Goal: Task Accomplishment & Management: Complete application form

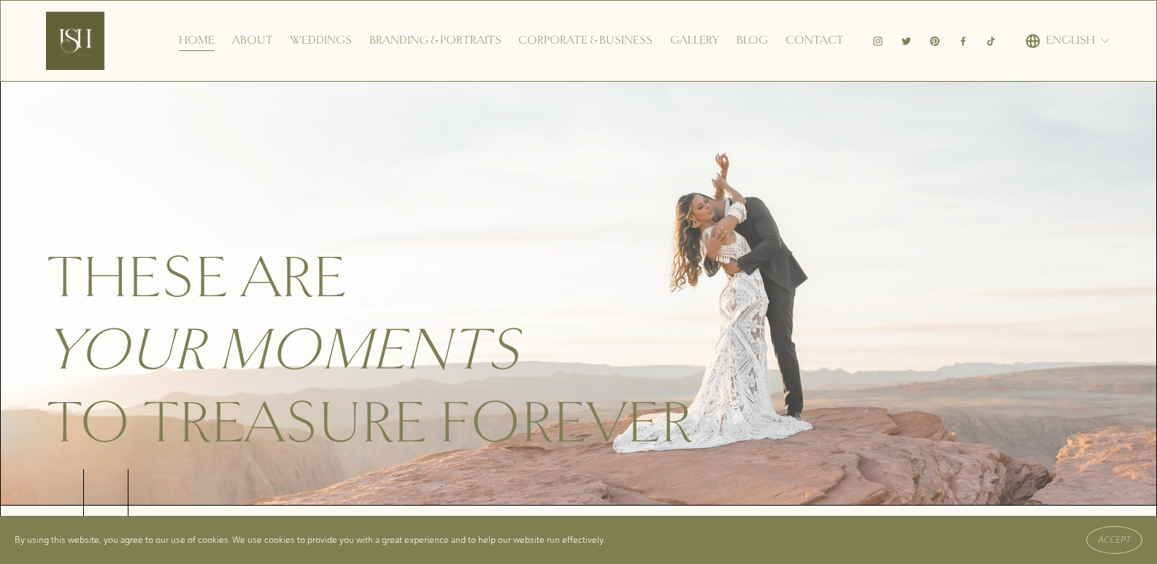
click at [819, 34] on link "Contact" at bounding box center [814, 40] width 58 height 23
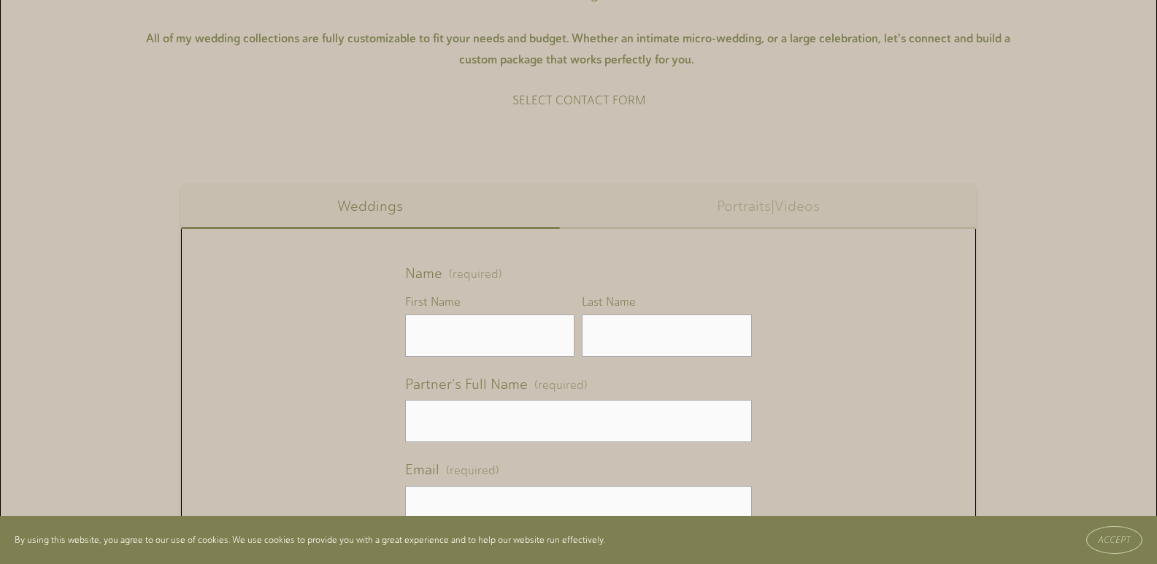
scroll to position [918, 0]
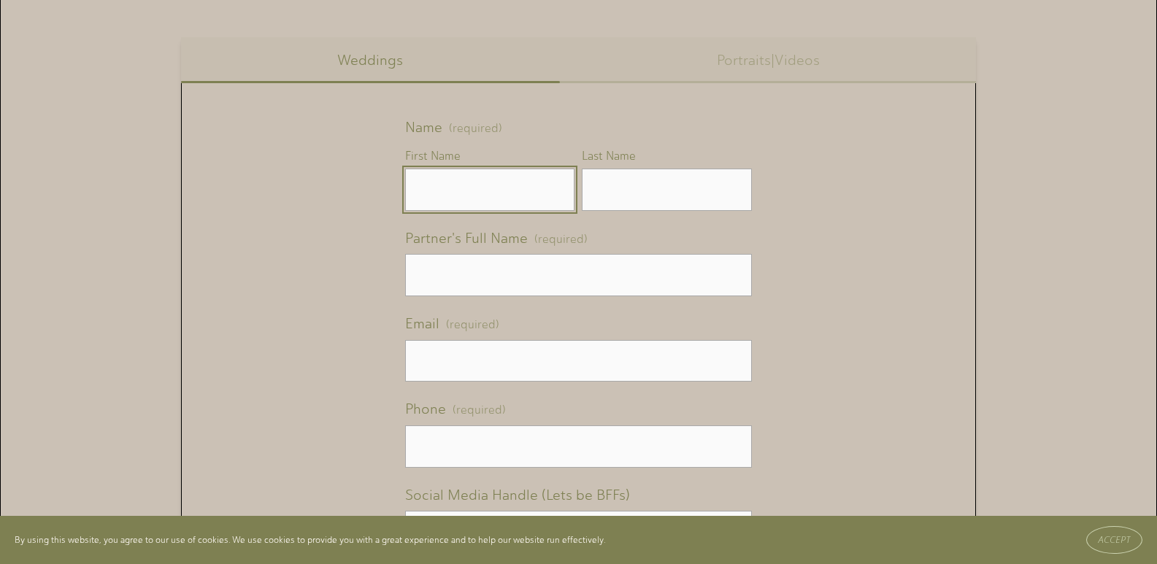
click at [455, 203] on input "First Name" at bounding box center [489, 190] width 169 height 42
type input "John"
click at [616, 188] on input "Last Name" at bounding box center [666, 190] width 169 height 42
type input "II"
click at [477, 276] on input "Partner's Full Name (required)" at bounding box center [578, 275] width 347 height 42
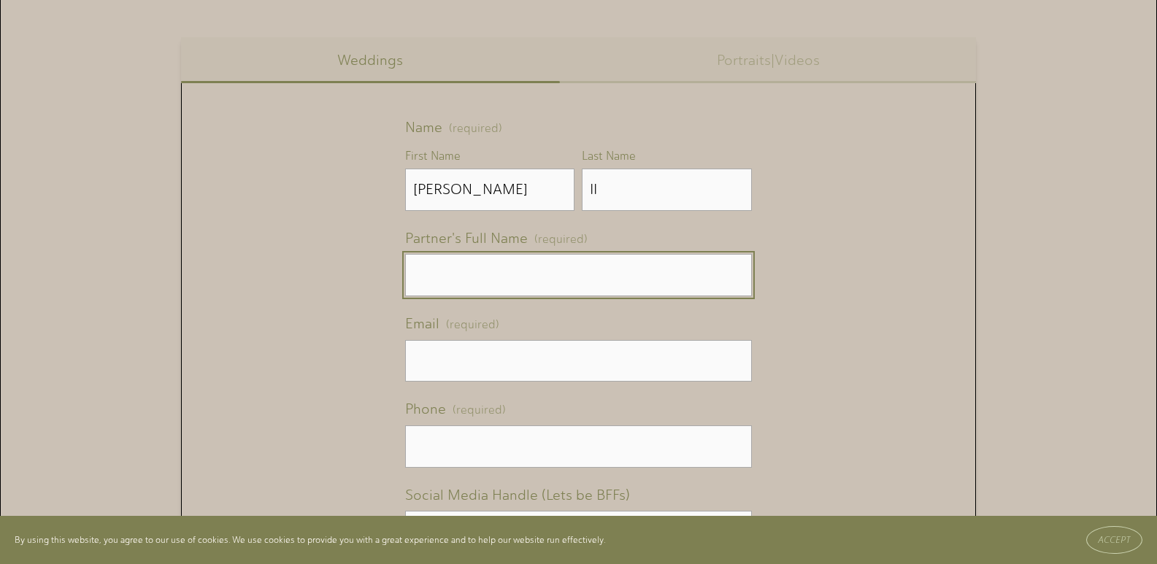
type input "Na"
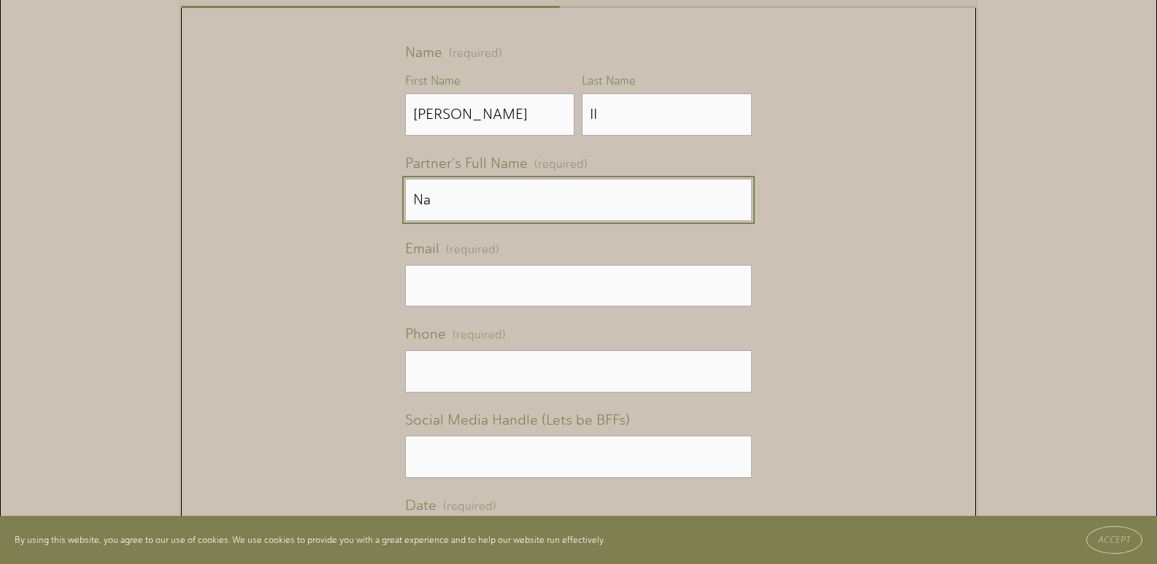
scroll to position [1064, 0]
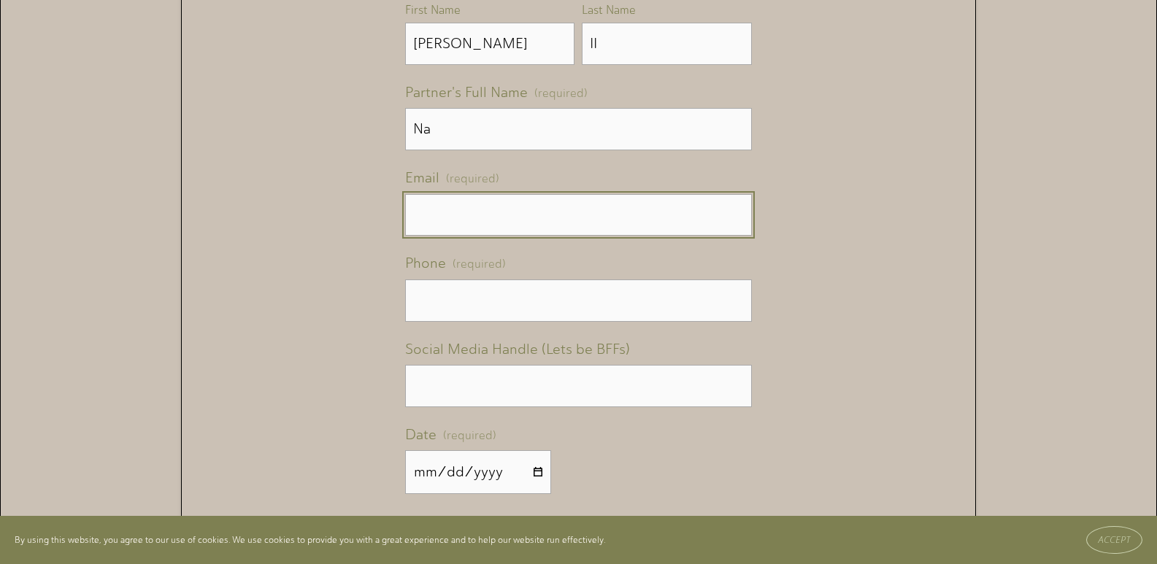
click at [498, 207] on input "Email (required)" at bounding box center [578, 215] width 347 height 42
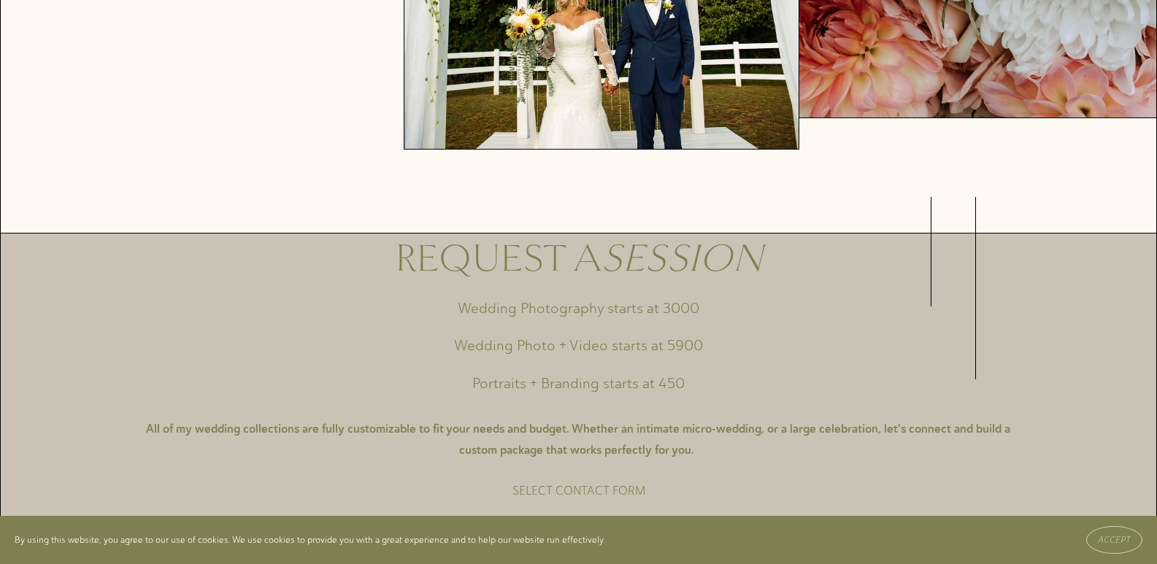
scroll to position [553, 0]
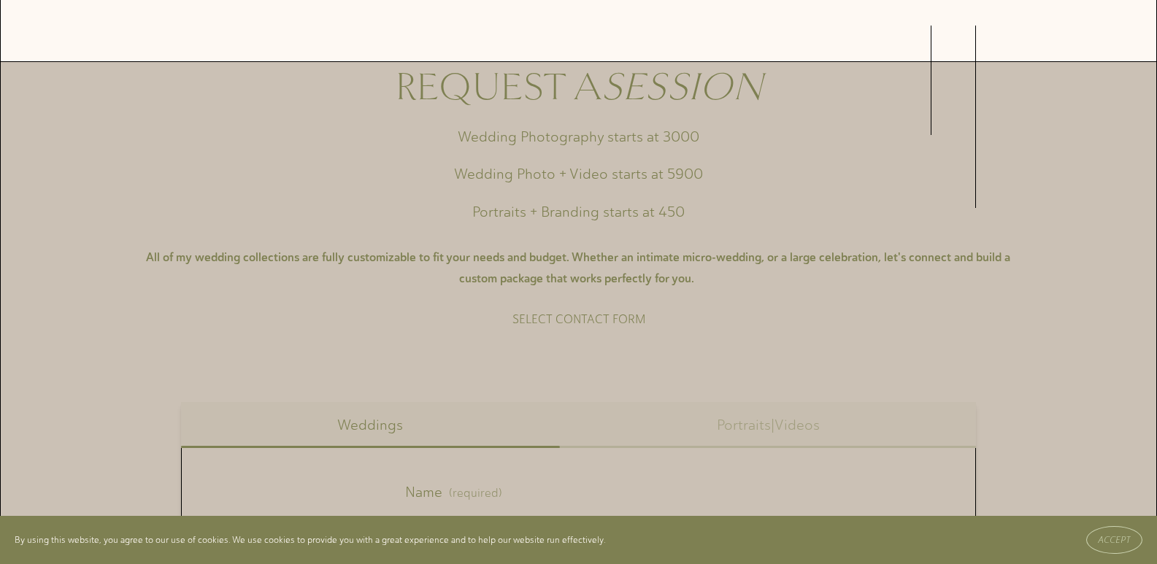
click at [609, 327] on p "SELECT CONTACT FORM" at bounding box center [578, 319] width 349 height 21
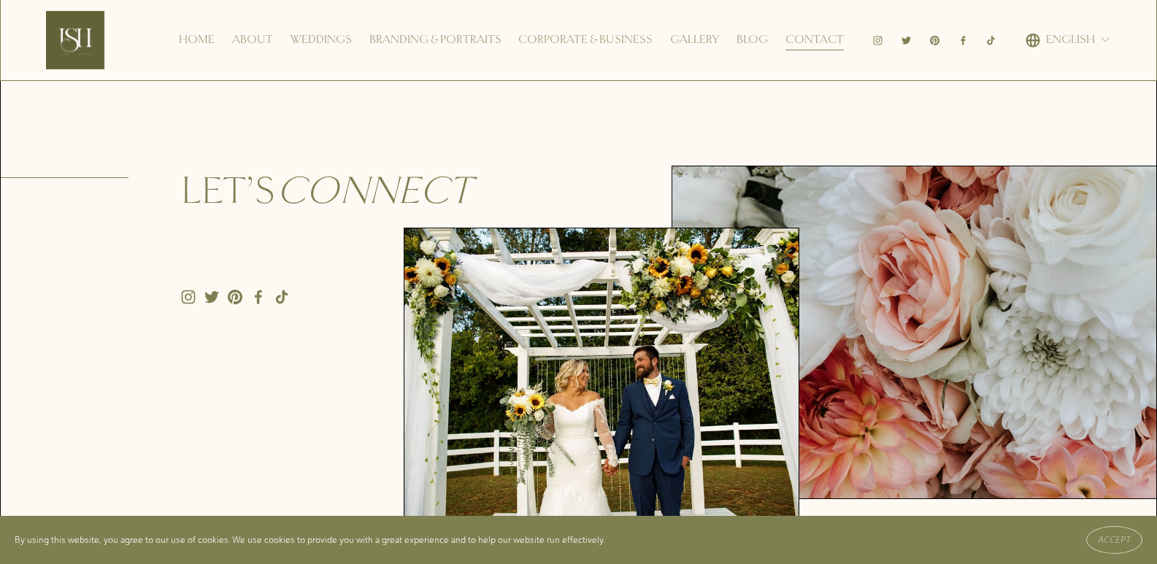
scroll to position [0, 0]
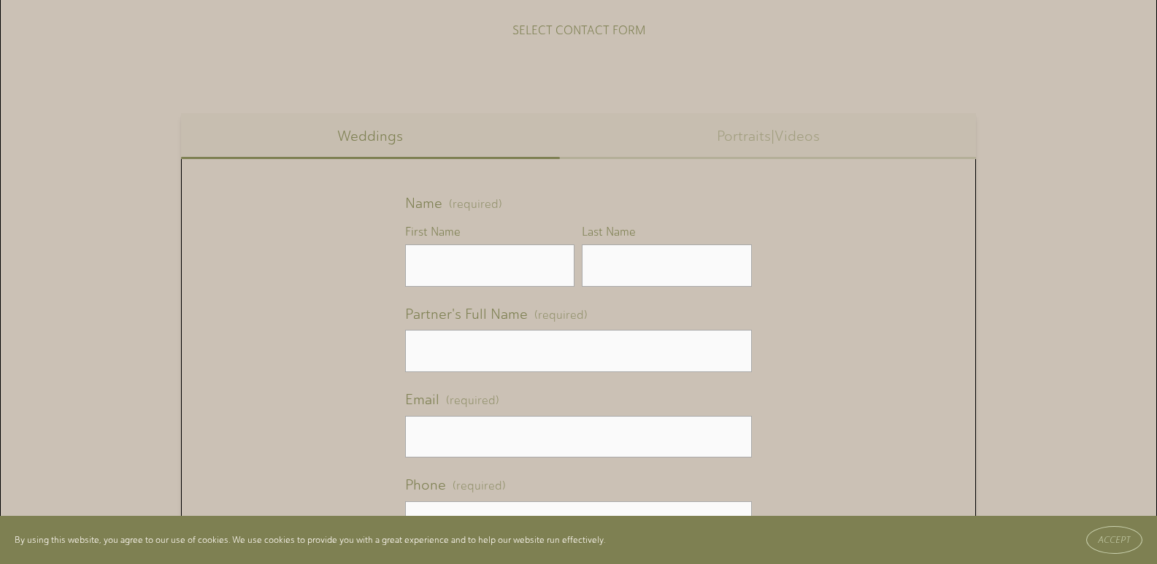
scroll to position [730, 0]
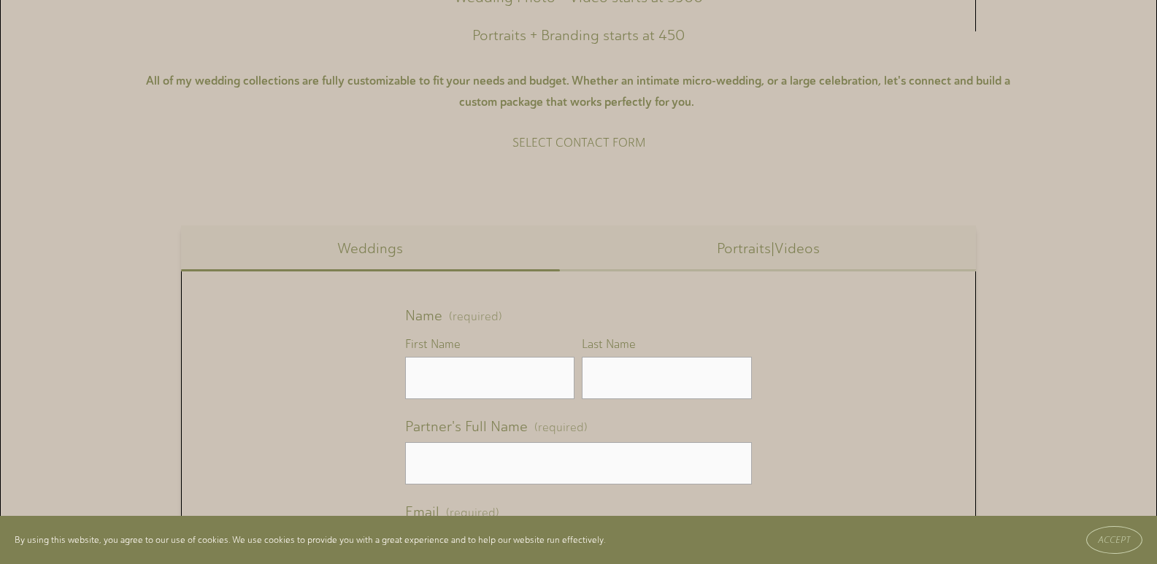
click at [779, 259] on button "Portraits|Videos" at bounding box center [768, 248] width 416 height 47
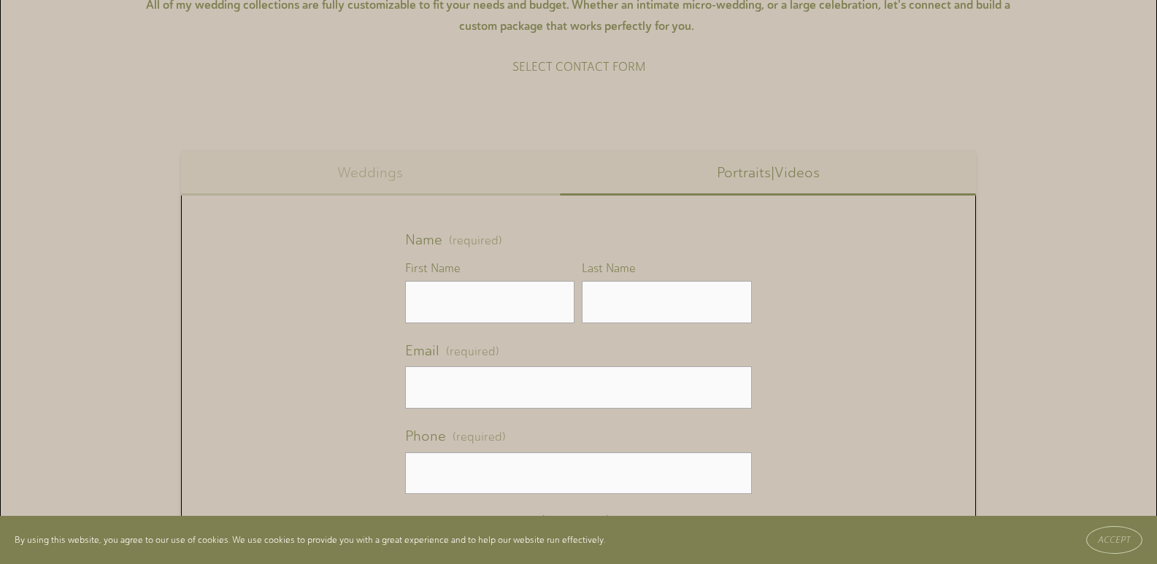
scroll to position [805, 0]
click at [455, 308] on input "First Name" at bounding box center [489, 303] width 169 height 42
type input "John"
click at [631, 309] on input "Last Name" at bounding box center [666, 303] width 169 height 42
type input "II"
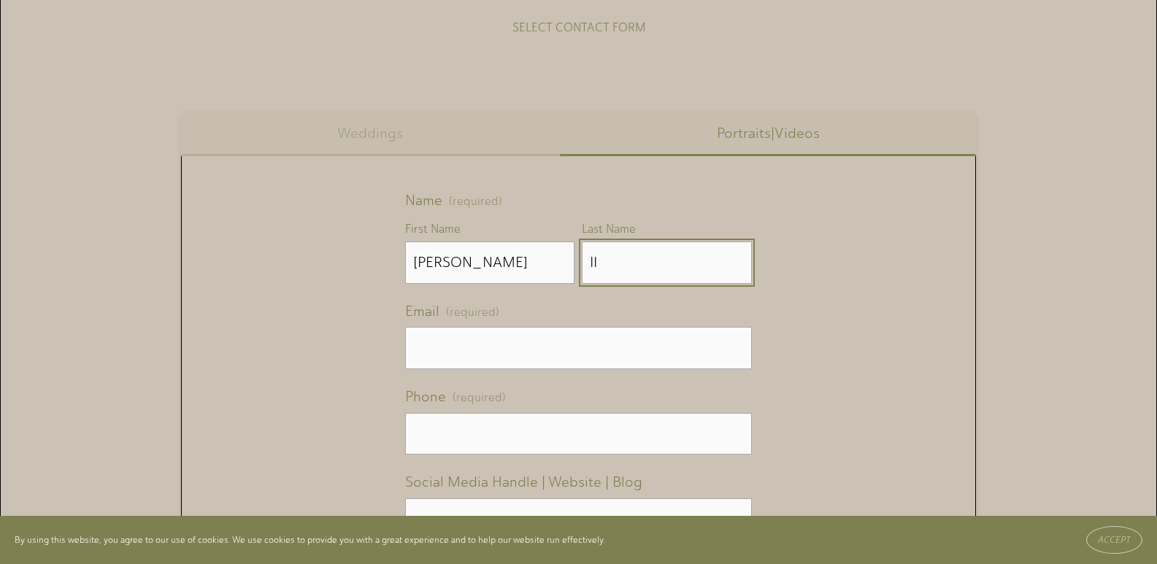
scroll to position [878, 0]
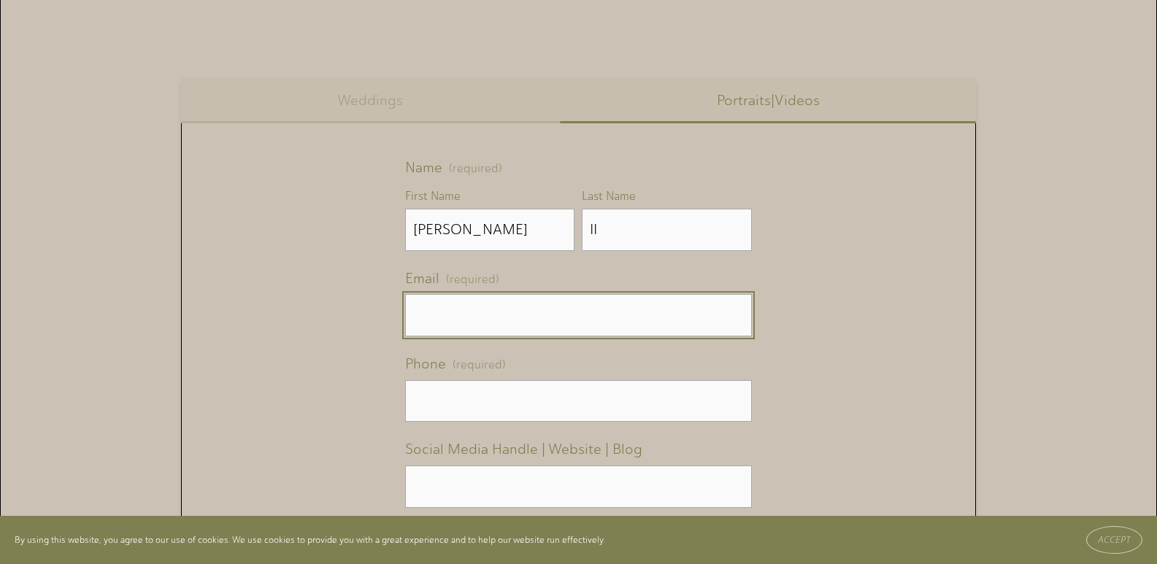
click at [474, 321] on input "Email (required)" at bounding box center [578, 315] width 347 height 42
type input "john@imagesindia.net"
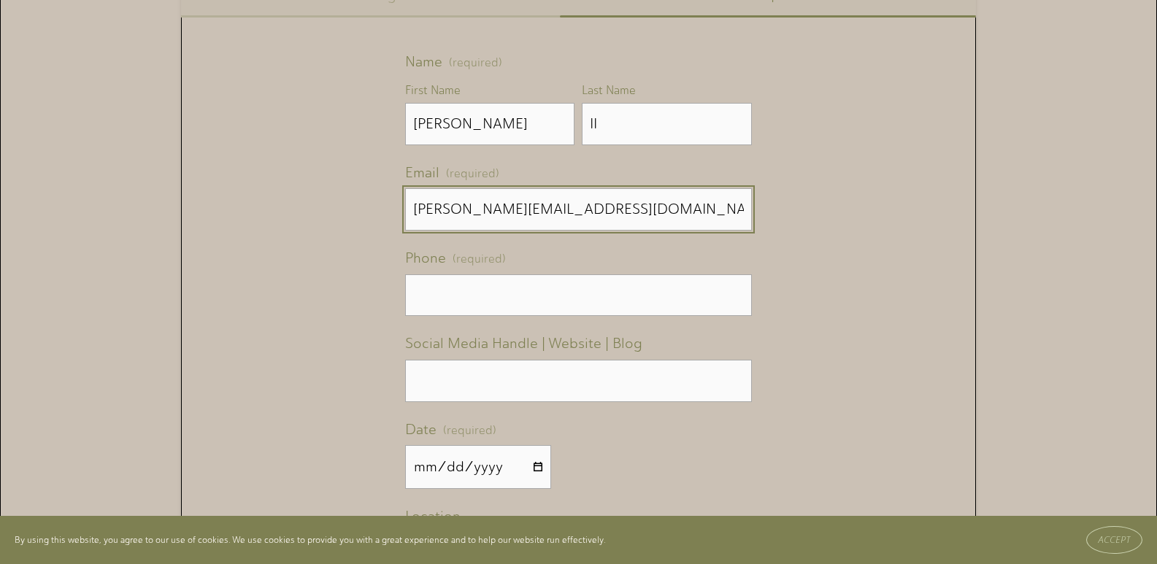
scroll to position [1097, 0]
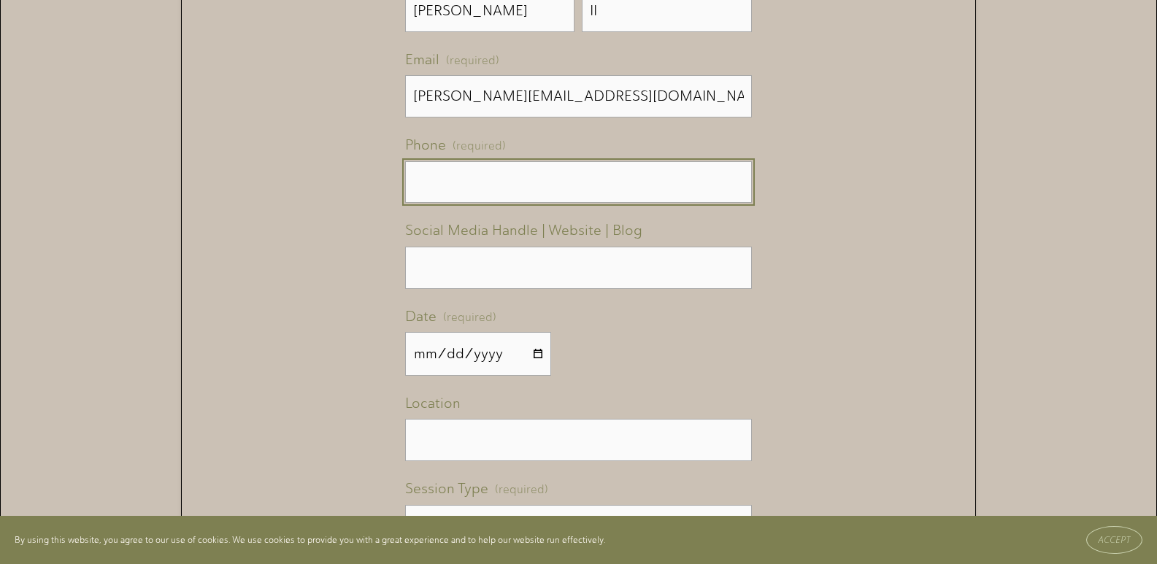
click at [485, 189] on input "text" at bounding box center [578, 182] width 347 height 42
type input "(999) 915-9560"
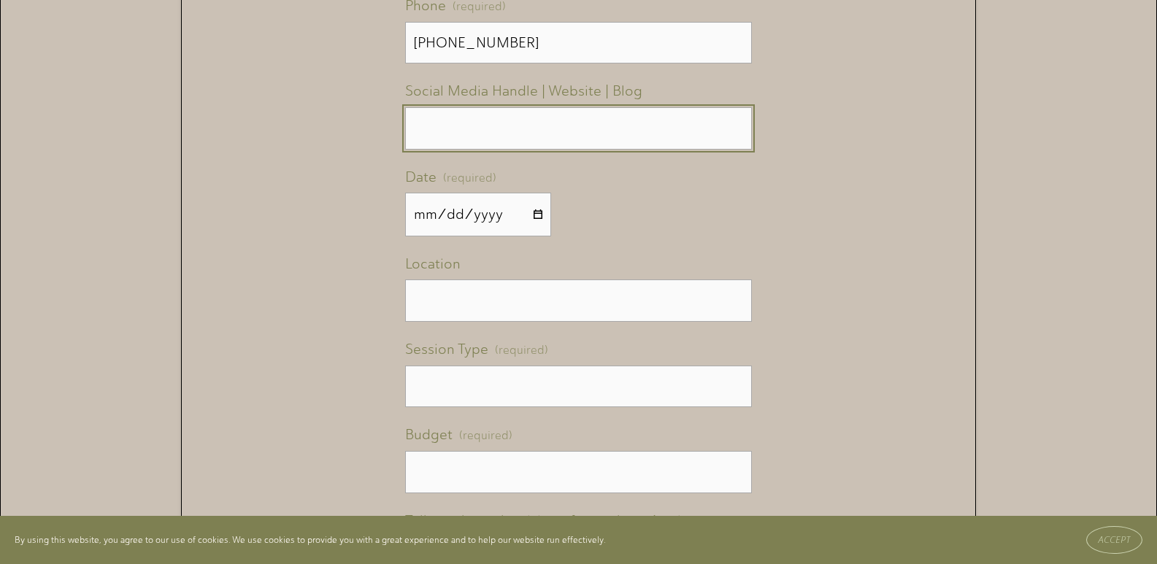
scroll to position [1243, 0]
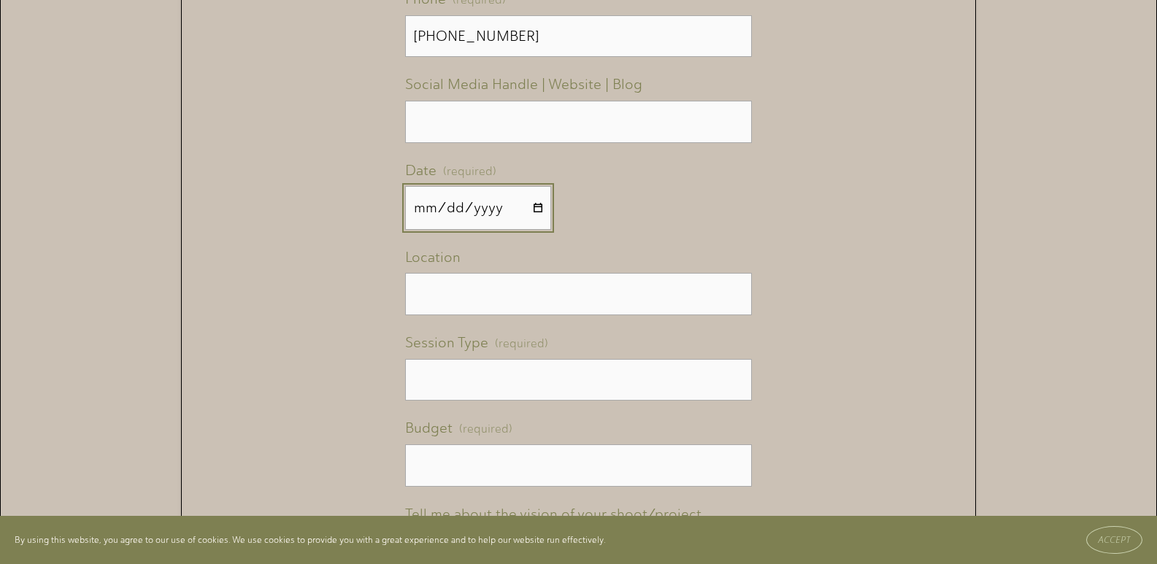
click at [532, 213] on input "Date (required)" at bounding box center [478, 208] width 146 height 44
type input "2026-01-14"
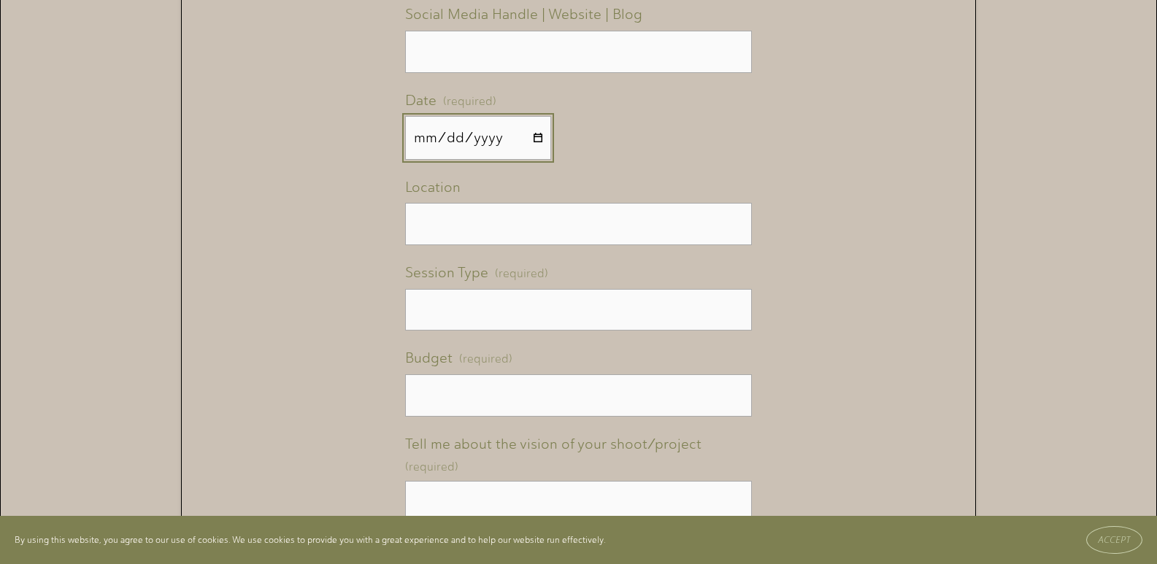
scroll to position [1389, 0]
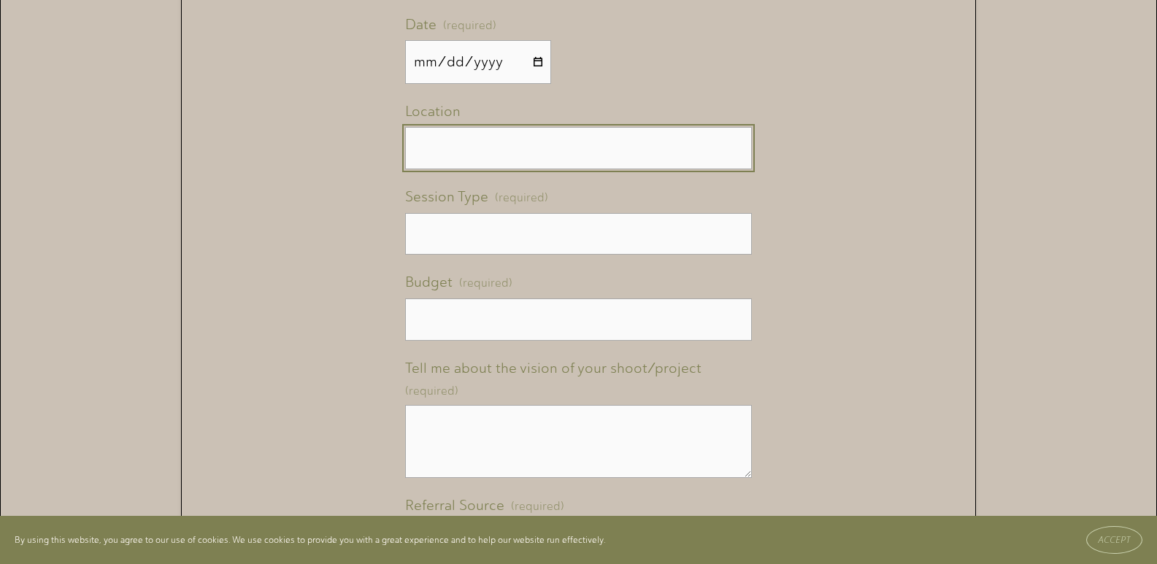
click at [455, 166] on input "Location" at bounding box center [578, 148] width 347 height 42
type input "n"
type input "Nashville city"
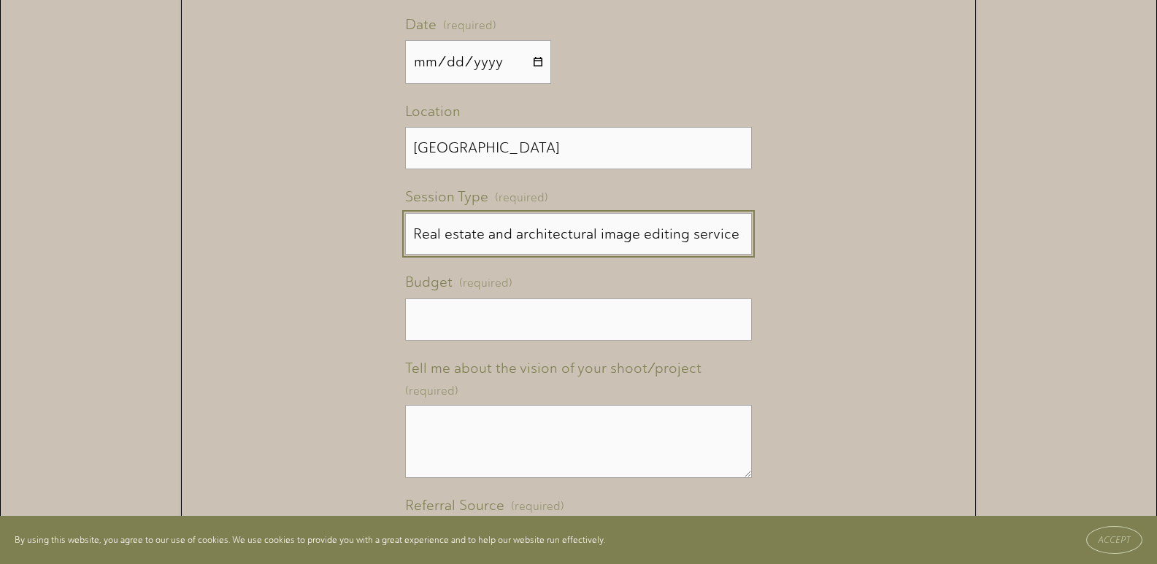
scroll to position [1534, 0]
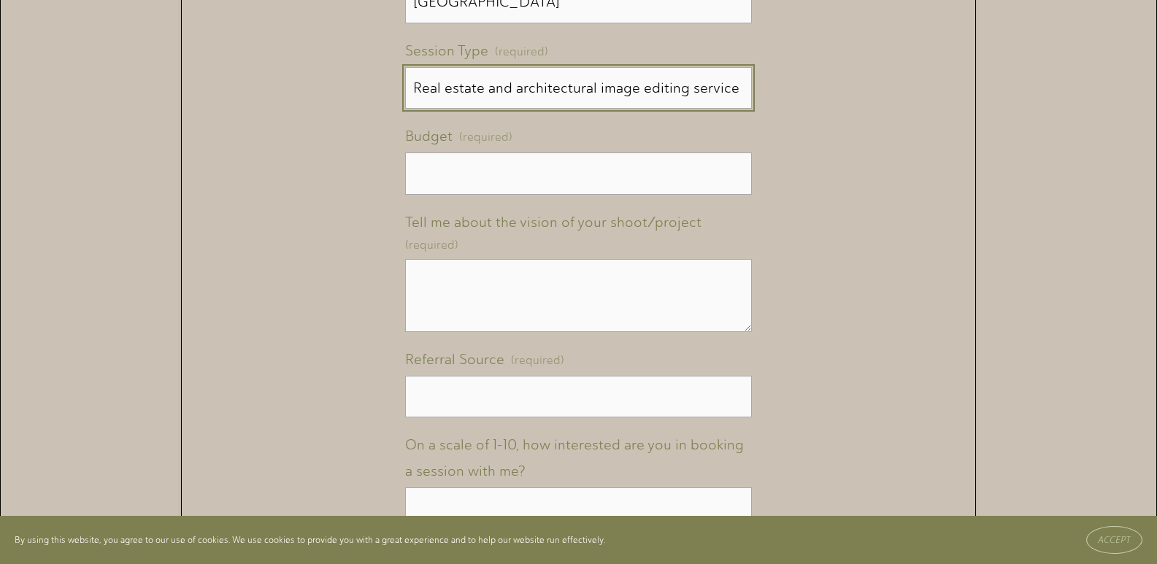
type input "Real estate and architectural image editing service at USD 0.70/image and 24 hr…"
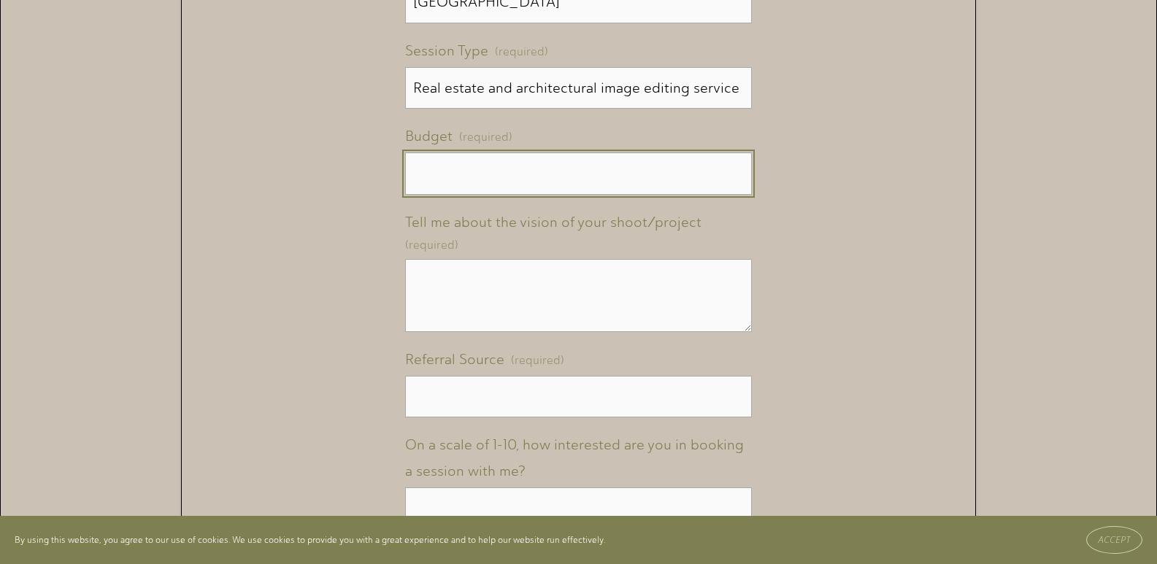
click at [433, 188] on input "Budget (required)" at bounding box center [578, 174] width 347 height 42
type input "3000"
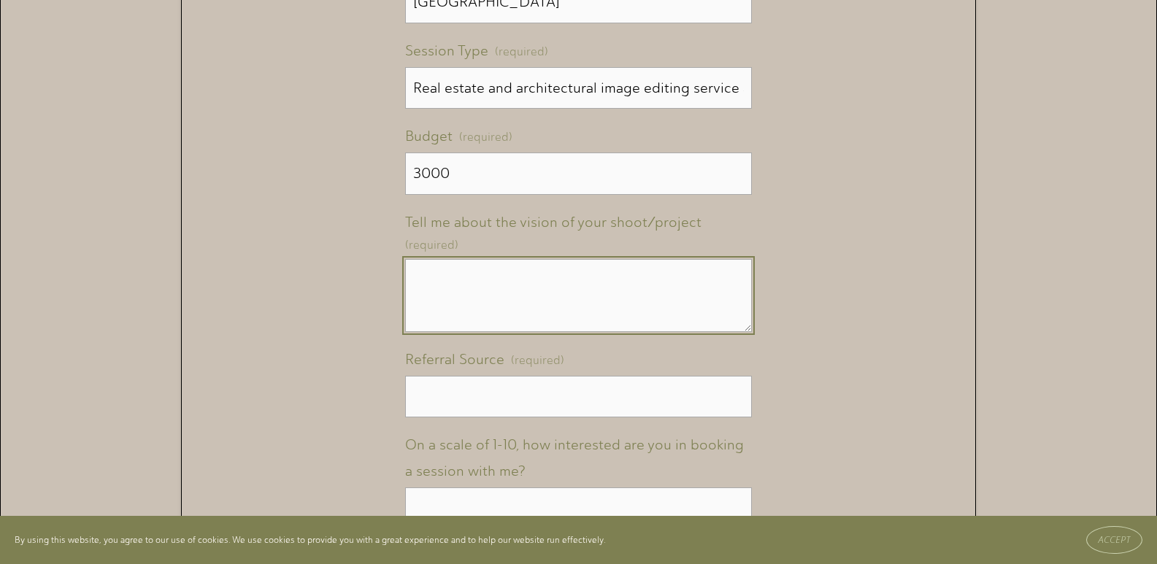
paste textarea "Good Morning! This is John in ImagesIndia Dotnet, a graphic design company loca…"
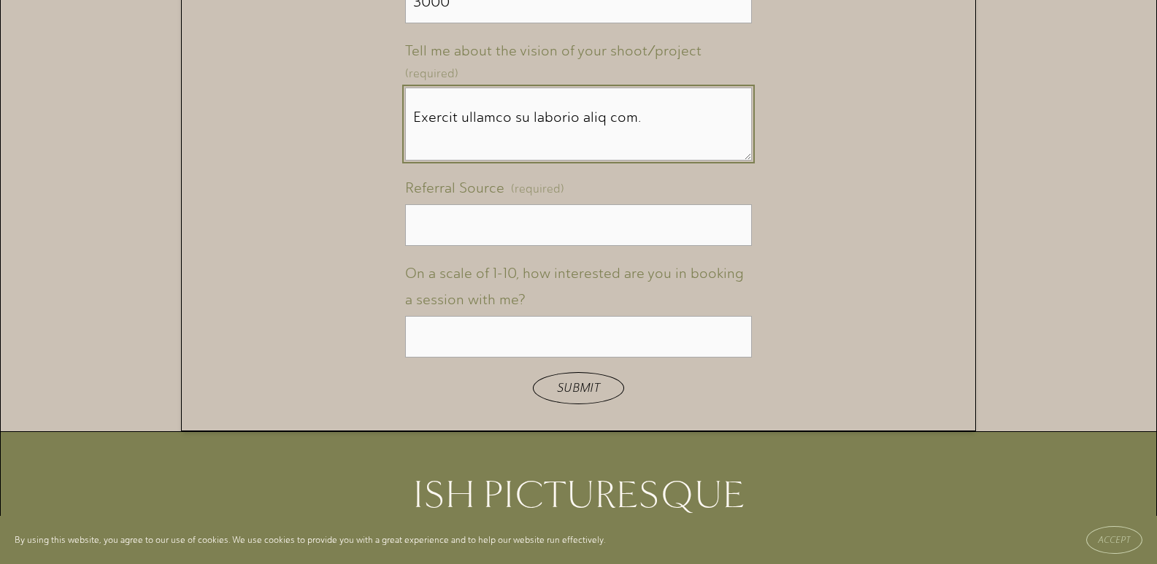
scroll to position [1826, 0]
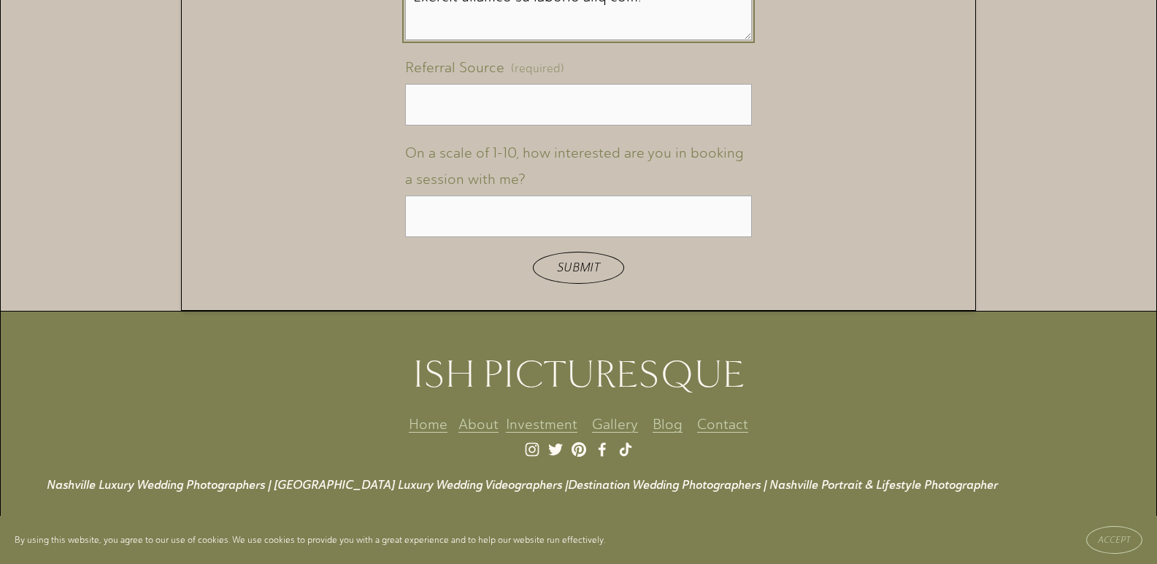
type textarea "Good Morning! This is John in ImagesIndia Dotnet, a graphic design company loca…"
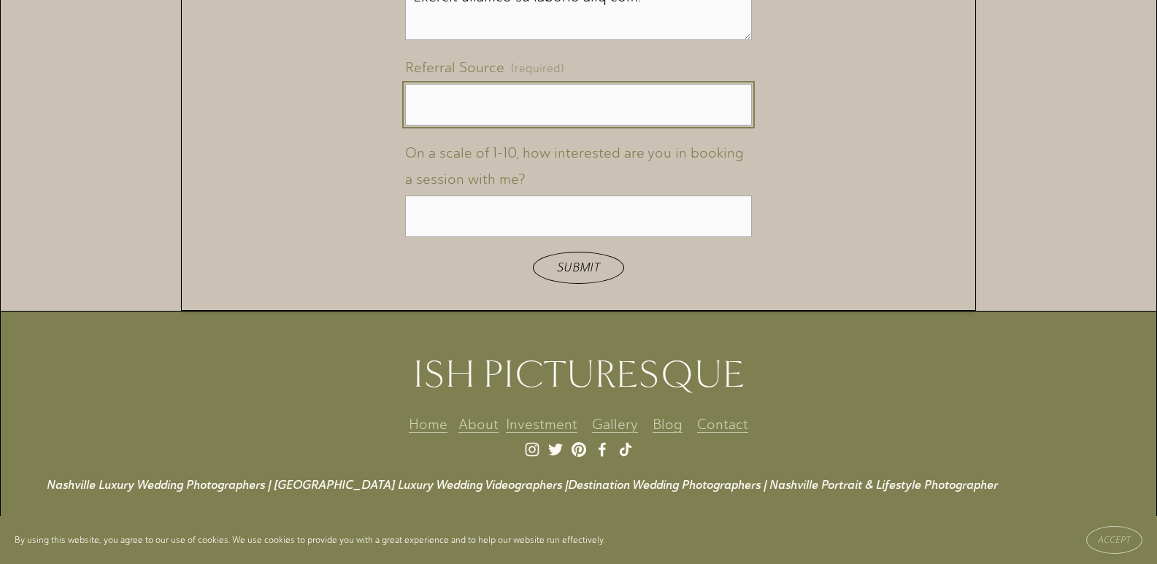
click at [526, 117] on input "Referral Source (required)" at bounding box center [578, 105] width 347 height 42
type input "Google search"
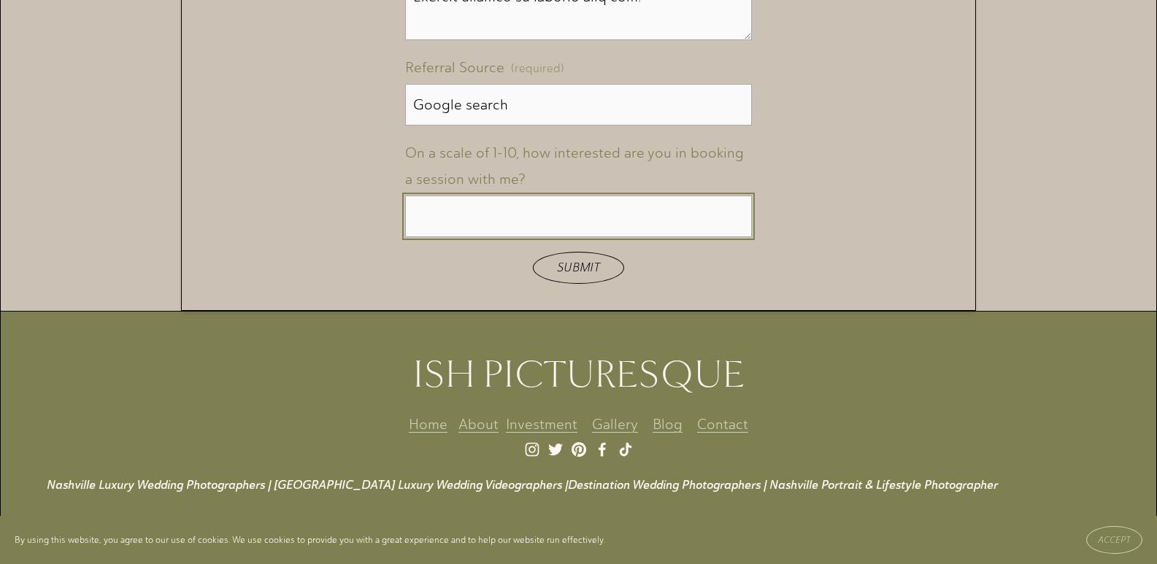
click at [509, 233] on input "On a scale of 1-10, how interested are you in booking a session with me?" at bounding box center [578, 217] width 347 height 42
type input "10"
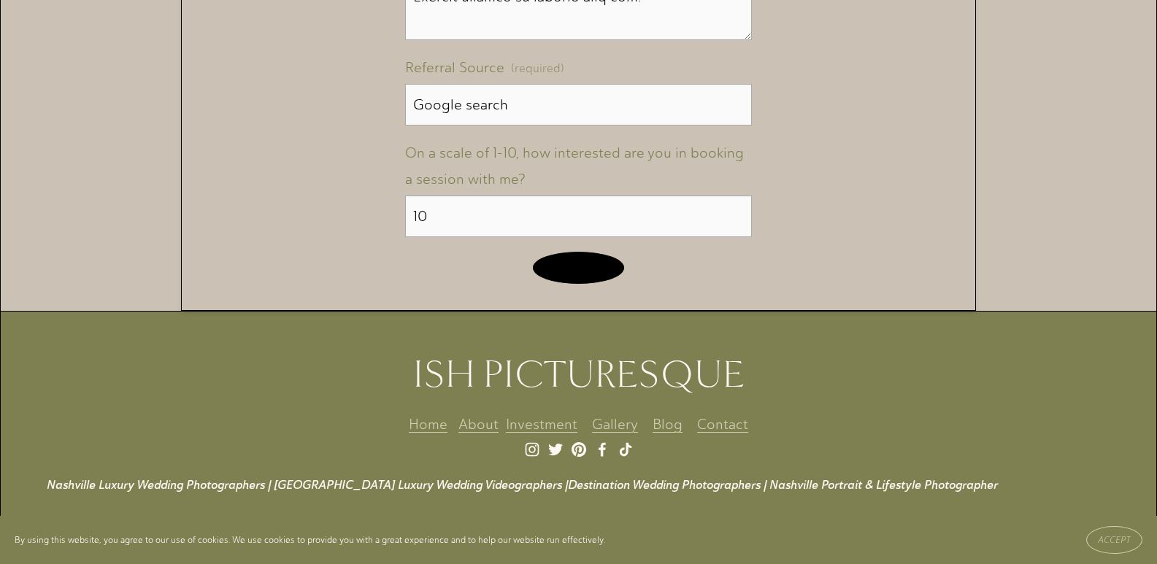
click at [577, 274] on span "Submit" at bounding box center [578, 267] width 43 height 14
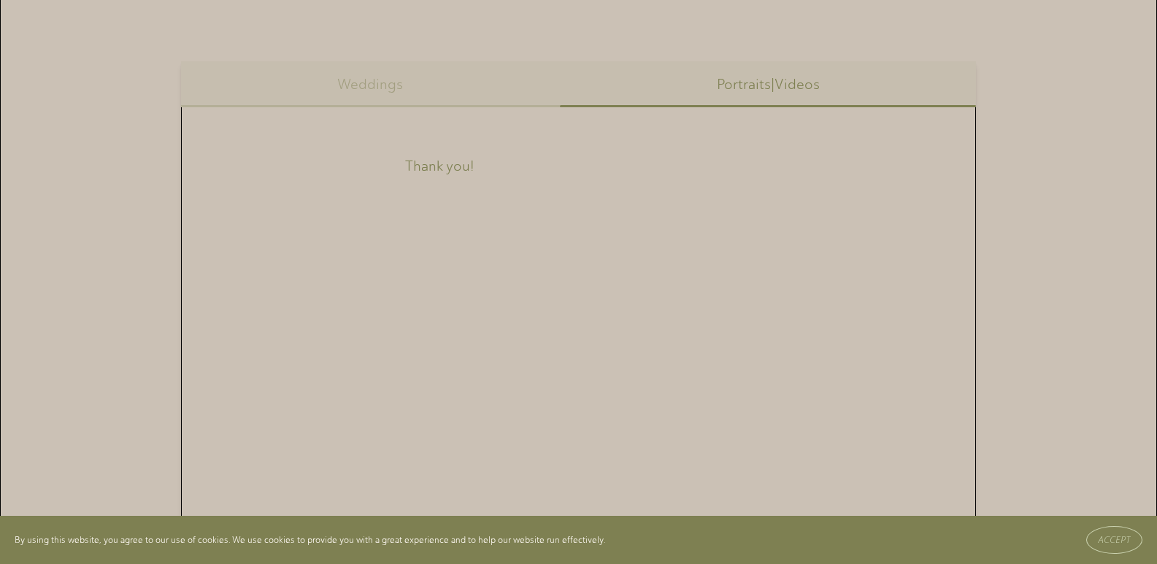
scroll to position [819, 0]
